Goal: Task Accomplishment & Management: Manage account settings

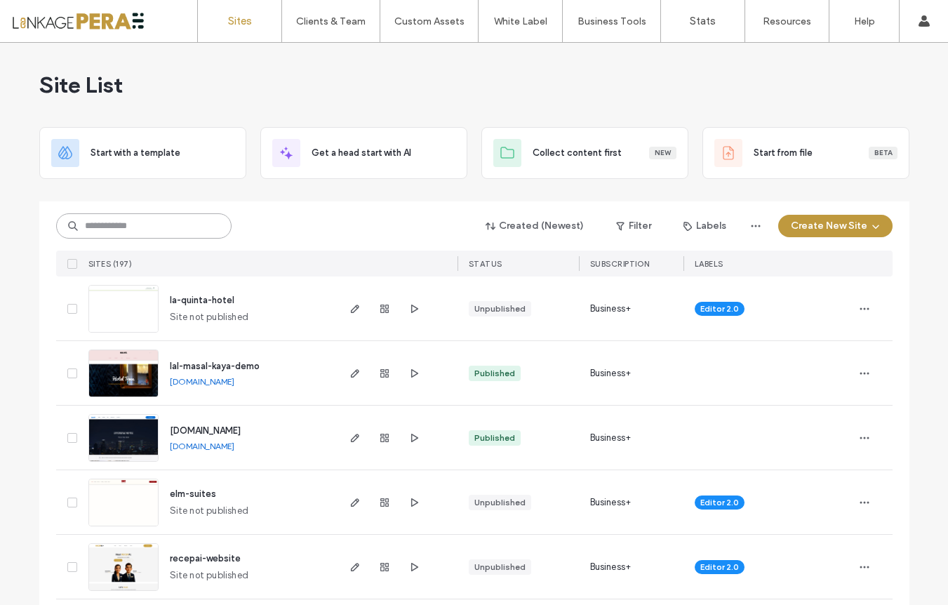
click at [145, 222] on input at bounding box center [143, 225] width 175 height 25
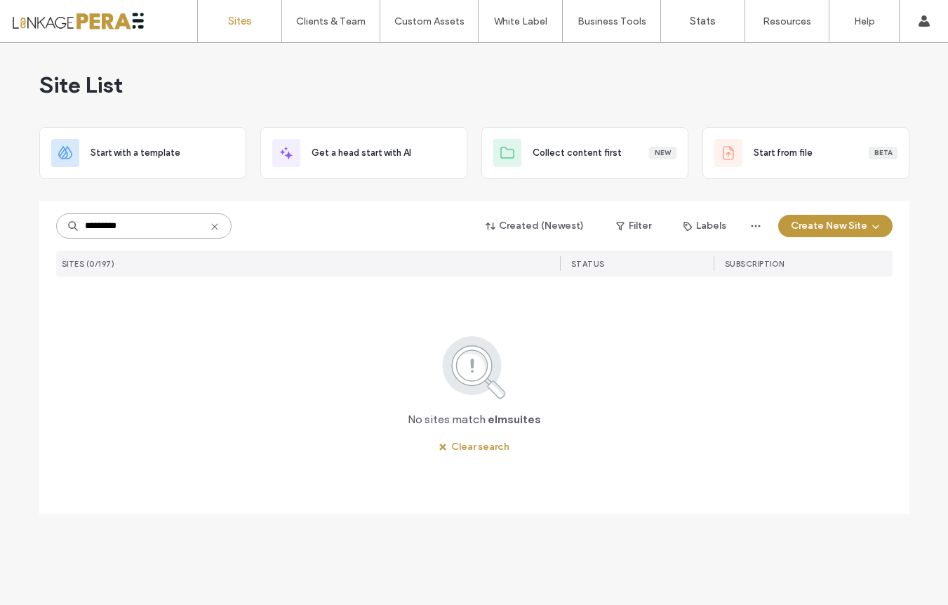
drag, startPoint x: 84, startPoint y: 222, endPoint x: 59, endPoint y: 220, distance: 25.4
click at [60, 220] on input "*********" at bounding box center [143, 225] width 175 height 25
type input "*********"
drag, startPoint x: 81, startPoint y: 223, endPoint x: 41, endPoint y: 219, distance: 39.5
click at [41, 219] on div "********* Created (Newest) Filter Labels Create New Site SITES (0/197) STATUS S…" at bounding box center [474, 357] width 870 height 312
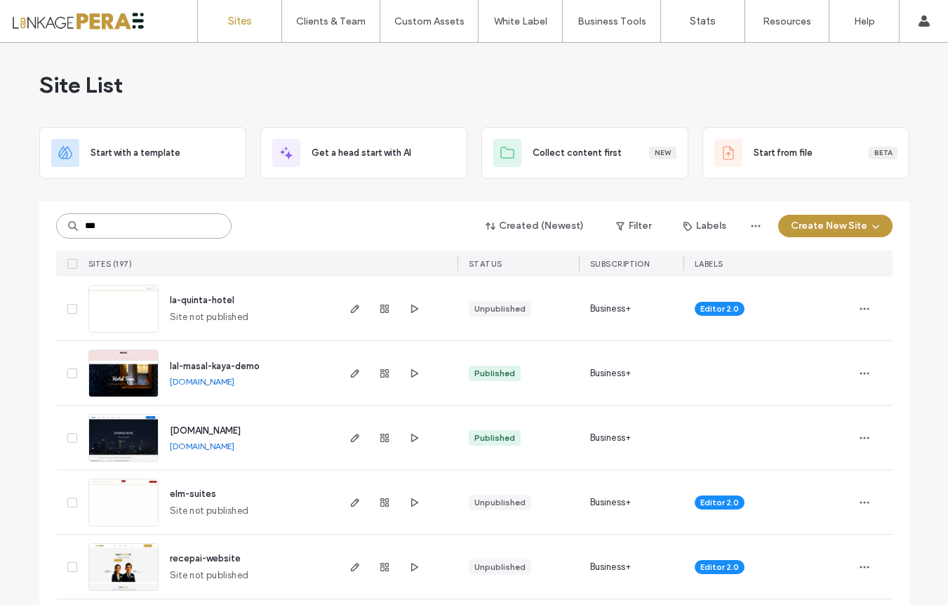
type input "***"
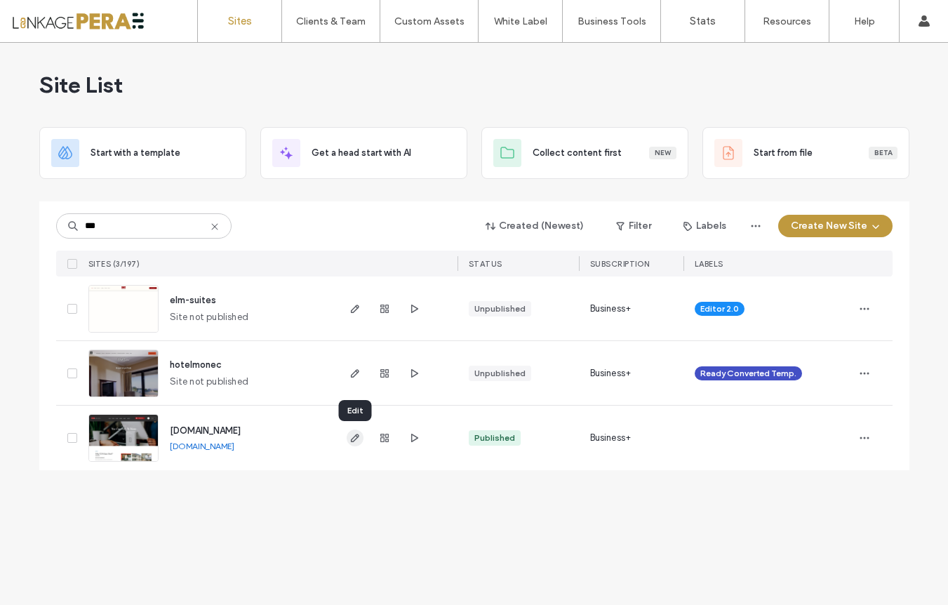
click at [354, 442] on icon "button" at bounding box center [354, 437] width 11 height 11
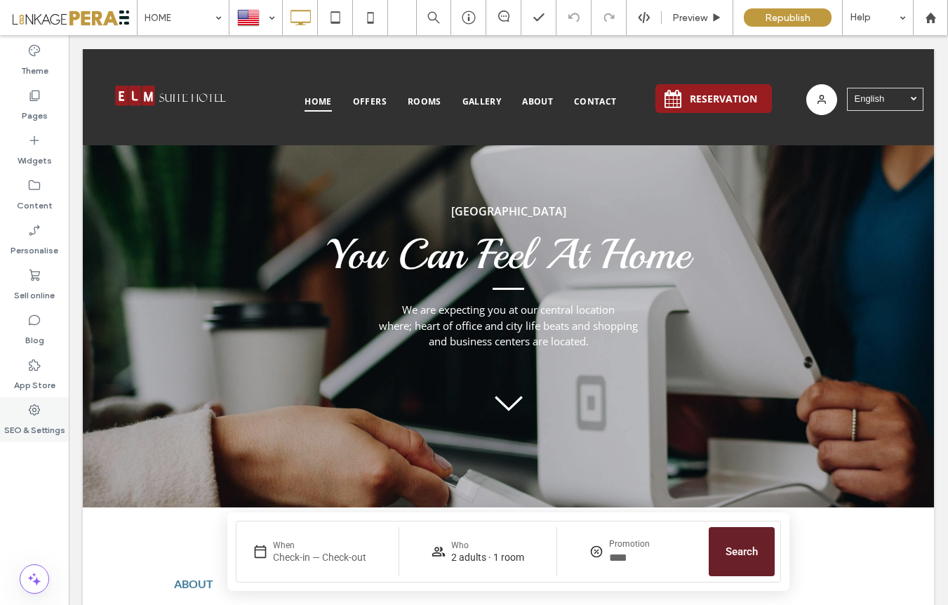
click at [34, 415] on use at bounding box center [34, 409] width 11 height 11
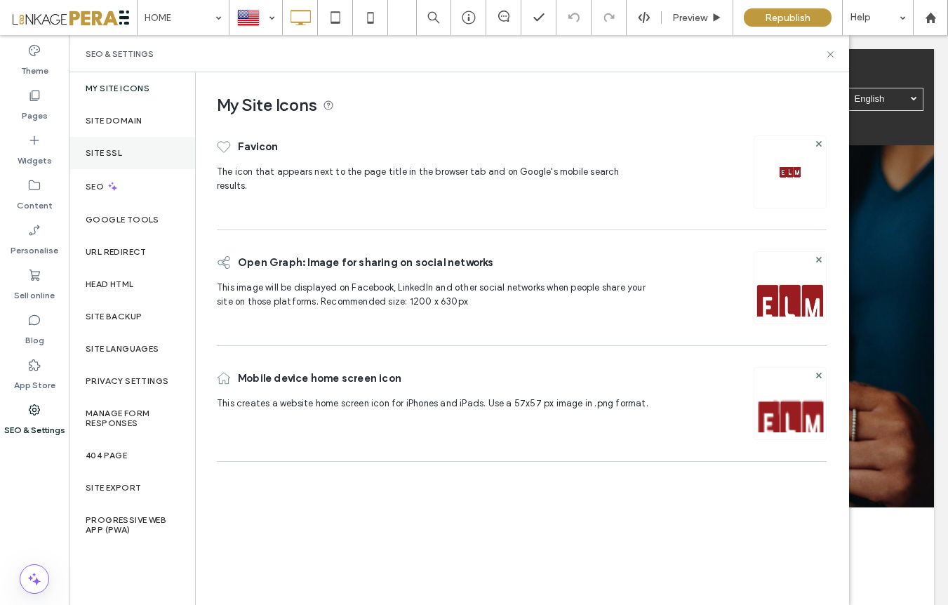
click at [102, 160] on div "Site SSL" at bounding box center [132, 153] width 126 height 32
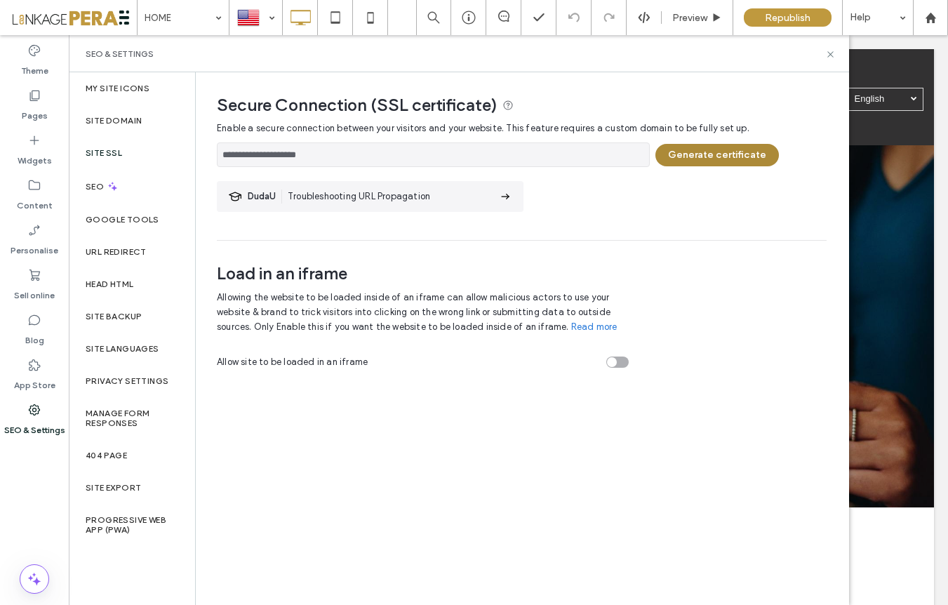
click at [699, 161] on button "Generate certificate" at bounding box center [716, 155] width 123 height 22
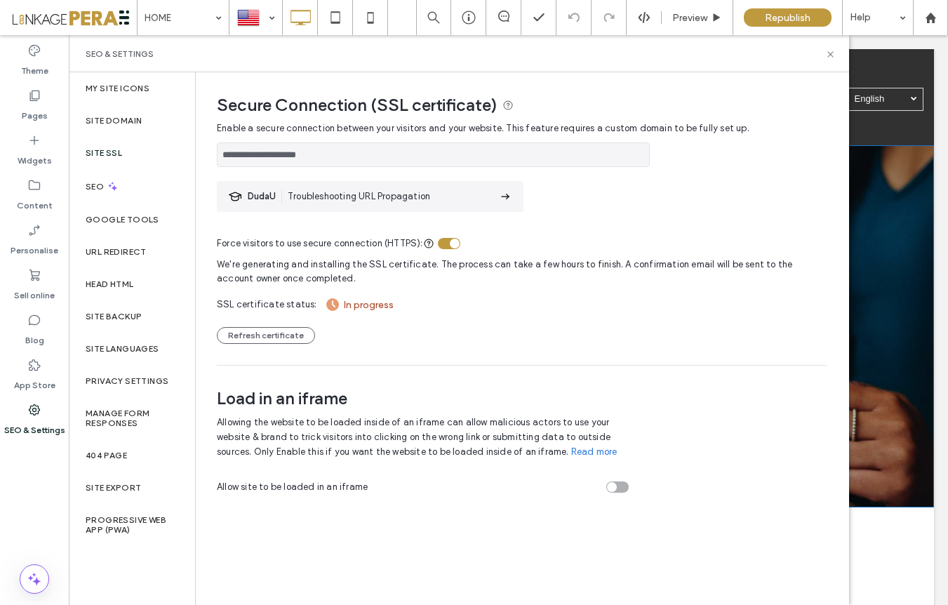
click at [899, 178] on div "ELM Suite Hotel You Can Feel At Home We are expecting you at our central locati…" at bounding box center [508, 326] width 851 height 362
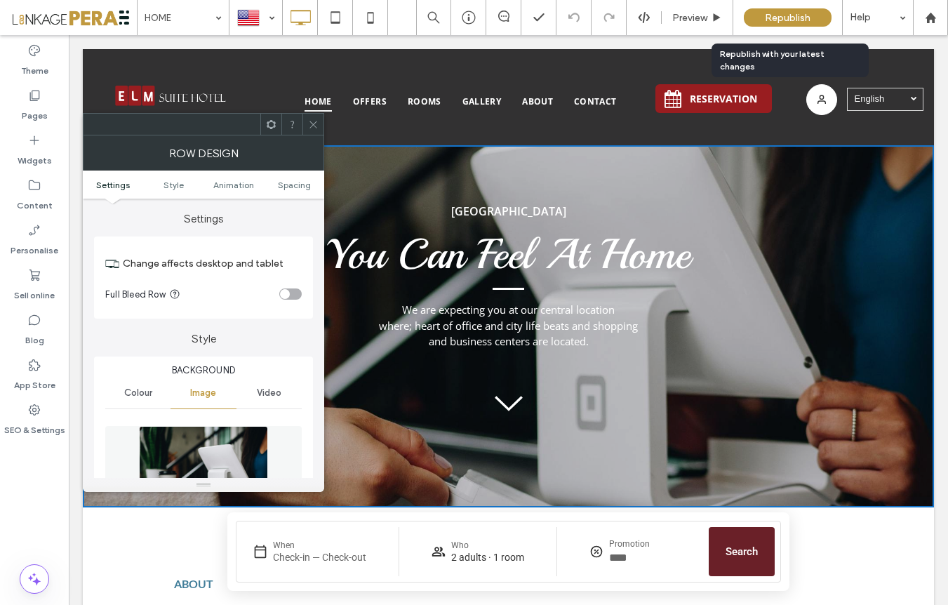
click at [787, 17] on span "Republish" at bounding box center [788, 18] width 46 height 12
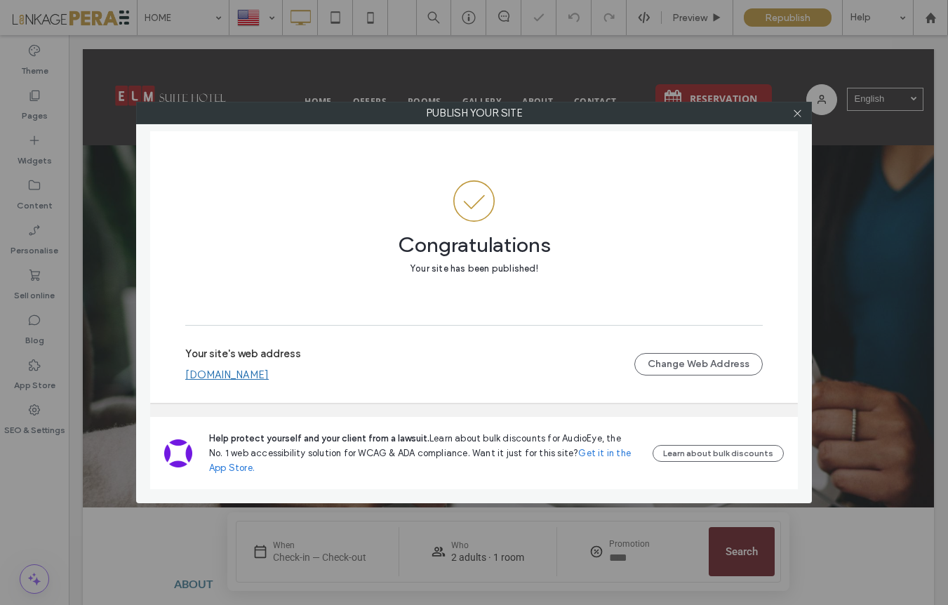
click at [250, 377] on link "[DOMAIN_NAME]" at bounding box center [226, 374] width 83 height 13
click at [799, 115] on icon at bounding box center [797, 113] width 11 height 11
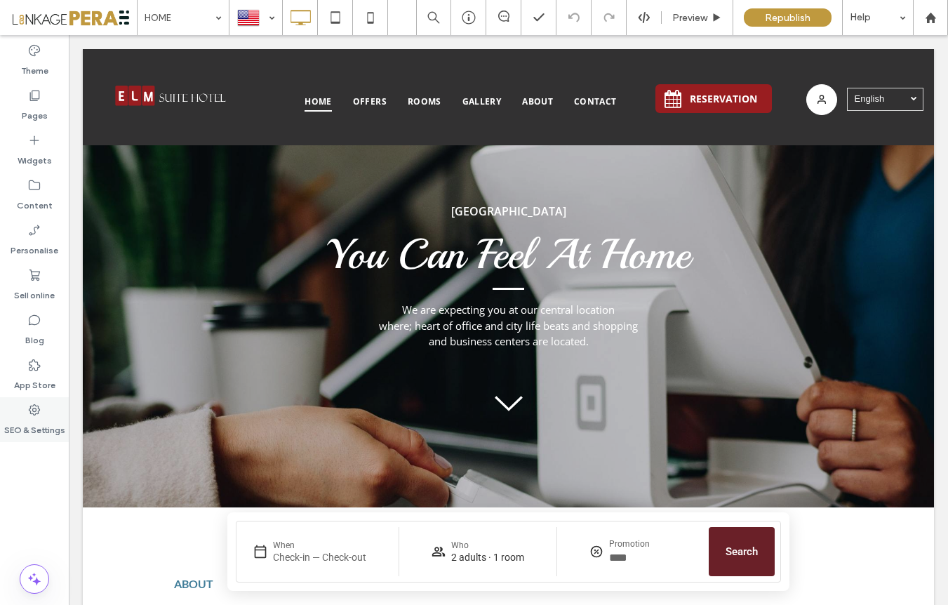
click at [27, 434] on label "SEO & Settings" at bounding box center [34, 427] width 61 height 20
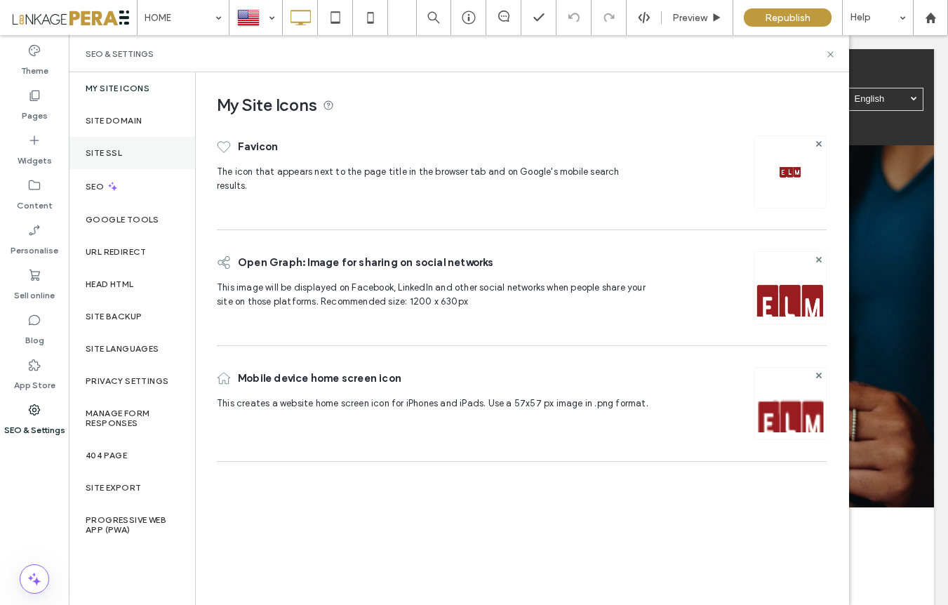
click at [119, 149] on label "Site SSL" at bounding box center [104, 153] width 36 height 10
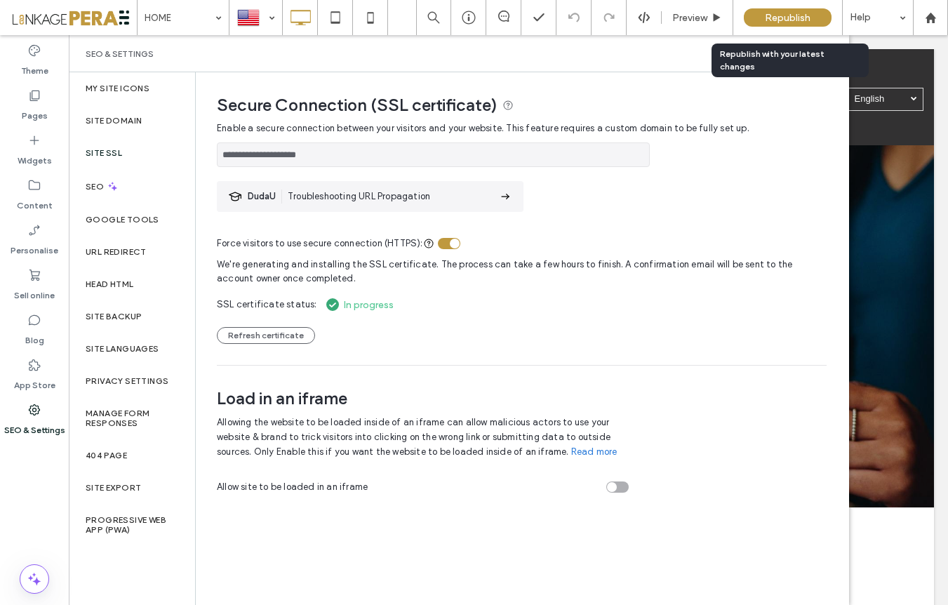
click at [793, 13] on span "Republish" at bounding box center [788, 18] width 46 height 12
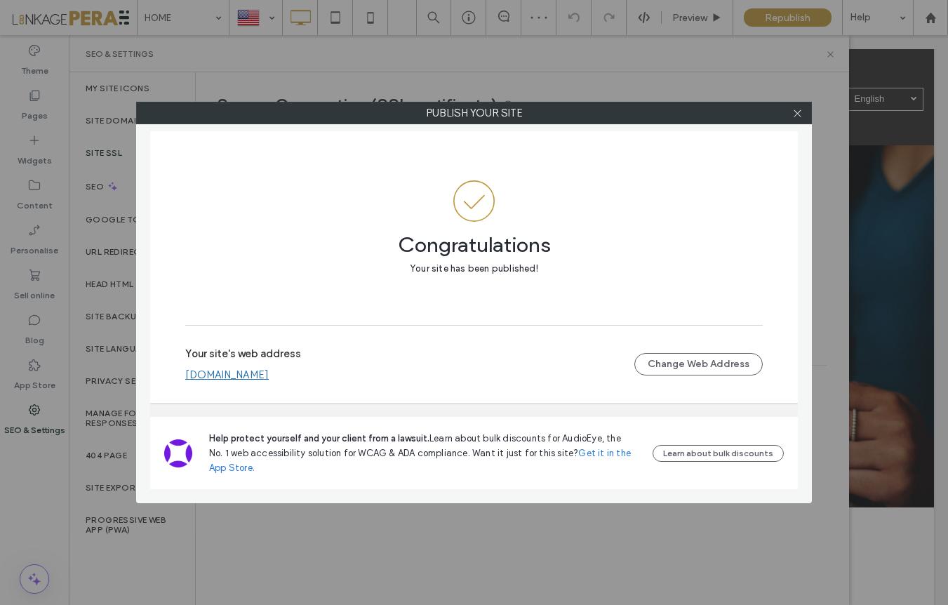
click at [269, 381] on link "[DOMAIN_NAME]" at bounding box center [226, 374] width 83 height 13
click at [790, 116] on div at bounding box center [796, 112] width 21 height 21
click at [795, 115] on icon at bounding box center [797, 113] width 11 height 11
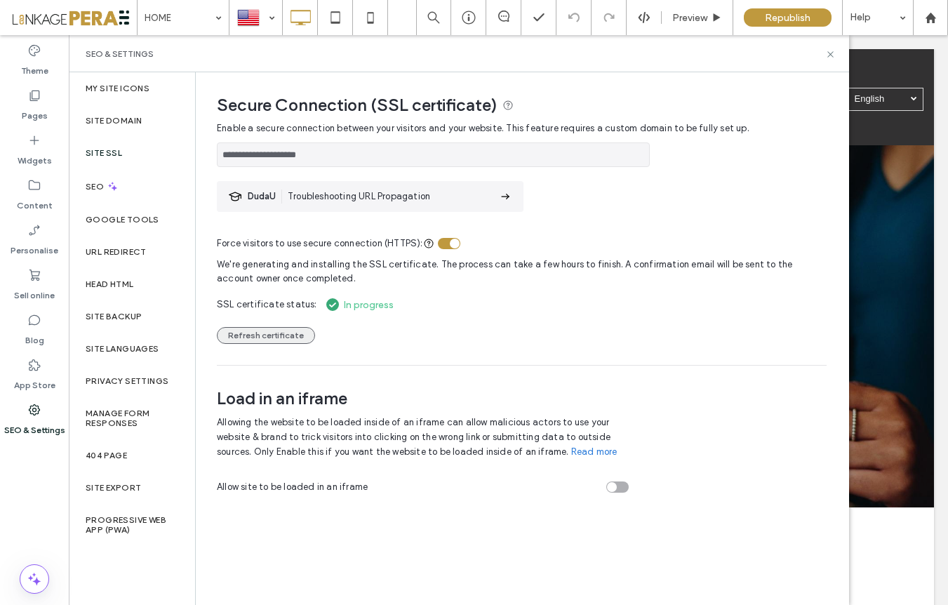
click at [278, 342] on button "Refresh certificate" at bounding box center [266, 335] width 98 height 17
click at [274, 338] on button "Refresh certificate" at bounding box center [266, 335] width 98 height 17
click at [286, 337] on button "Refresh certificate" at bounding box center [266, 335] width 98 height 17
click at [830, 53] on icon at bounding box center [830, 54] width 11 height 11
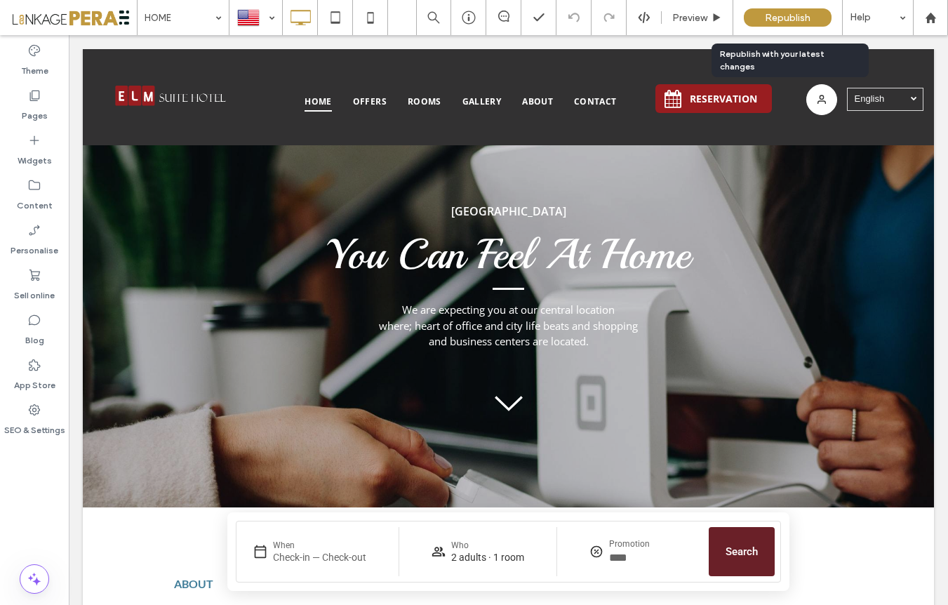
click at [792, 18] on span "Republish" at bounding box center [788, 18] width 46 height 12
